Goal: Transaction & Acquisition: Subscribe to service/newsletter

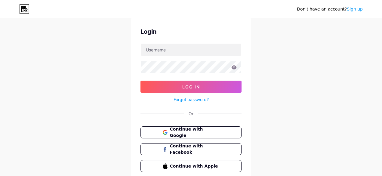
scroll to position [45, 0]
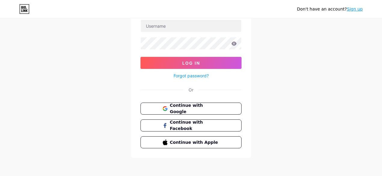
click at [188, 33] on form "Log In Forgot password?" at bounding box center [191, 50] width 101 height 60
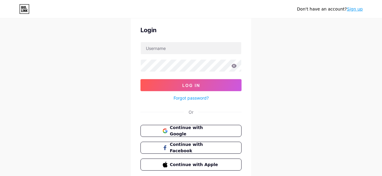
scroll to position [0, 0]
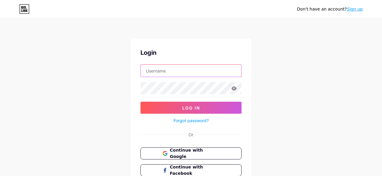
click at [176, 73] on input "text" at bounding box center [191, 71] width 101 height 12
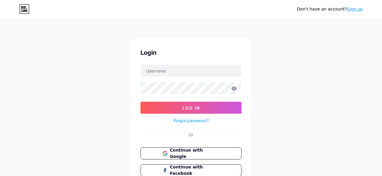
click at [355, 9] on link "Sign up" at bounding box center [355, 9] width 16 height 5
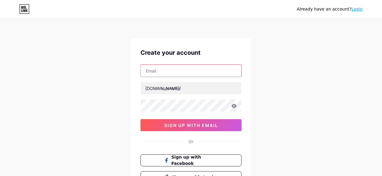
click at [176, 71] on input "text" at bounding box center [191, 71] width 101 height 12
paste input "[EMAIL_ADDRESS][DOMAIN_NAME]"
click at [176, 71] on input "[EMAIL_ADDRESS][DOMAIN_NAME]" at bounding box center [191, 71] width 101 height 12
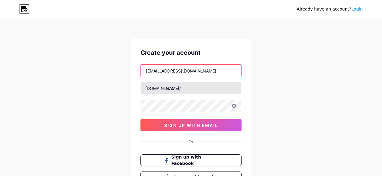
type input "[EMAIL_ADDRESS][DOMAIN_NAME]"
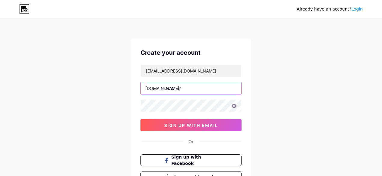
scroll to position [0, 0]
click at [182, 93] on input "text" at bounding box center [191, 88] width 101 height 12
paste input "bathurstautomotive4x4"
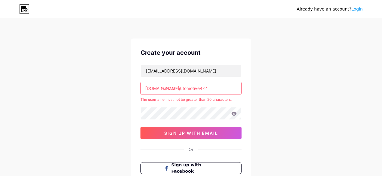
click at [217, 86] on input "bathurstautomotive4x4" at bounding box center [191, 88] width 101 height 12
type input "bathurstautomotive"
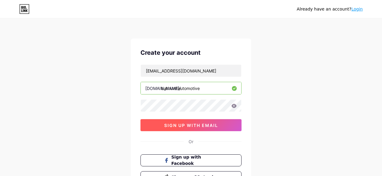
click at [199, 125] on span "sign up with email" at bounding box center [191, 125] width 54 height 5
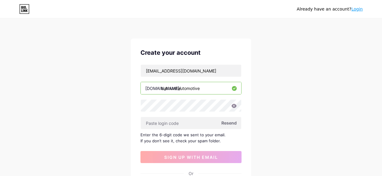
click at [230, 120] on span "Resend" at bounding box center [229, 123] width 15 height 6
click at [231, 122] on span "Resend" at bounding box center [229, 123] width 15 height 6
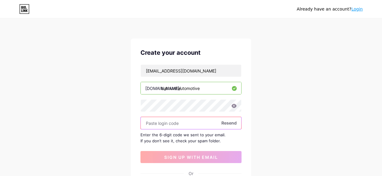
click at [203, 124] on input "text" at bounding box center [191, 123] width 101 height 12
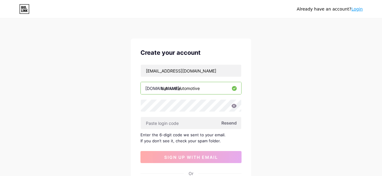
click at [228, 122] on span "Resend" at bounding box center [229, 123] width 15 height 6
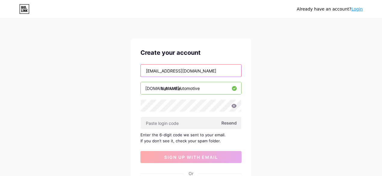
scroll to position [0, 7]
drag, startPoint x: 225, startPoint y: 73, endPoint x: 254, endPoint y: 73, distance: 29.2
click at [254, 73] on div "Already have an account? Login Create your account [EMAIL_ADDRESS][DOMAIN_NAME]…" at bounding box center [191, 131] width 382 height 262
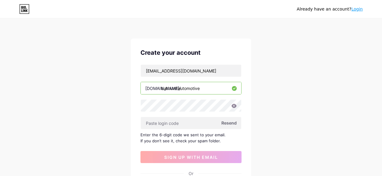
scroll to position [0, 0]
